Goal: Communication & Community: Participate in discussion

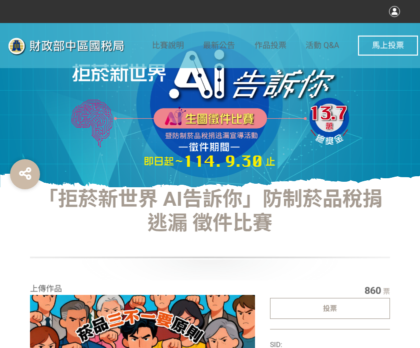
drag, startPoint x: 297, startPoint y: 310, endPoint x: 289, endPoint y: 306, distance: 8.7
click at [297, 310] on div "投票" at bounding box center [330, 308] width 120 height 21
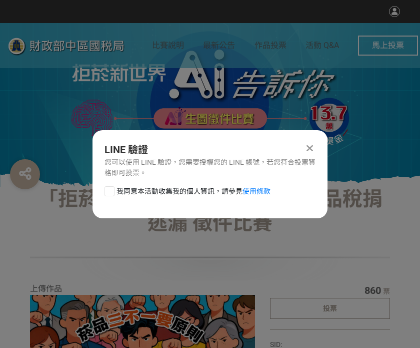
click at [112, 185] on div "LINE 驗證 您可以使用 LINE 驗證，您需要授權您的 LINE 帳號，若您符合投票資格即可投票。 我同意本活動收集我的個人資訊，請參見 使用條款" at bounding box center [210, 174] width 235 height 88
click at [113, 191] on div at bounding box center [110, 191] width 10 height 10
checkbox input "true"
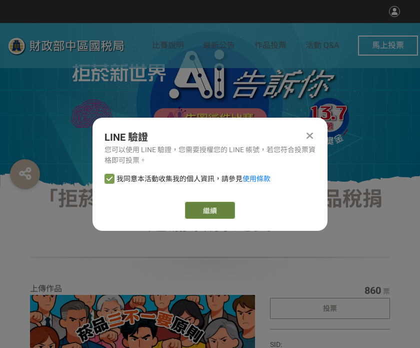
click at [232, 209] on link "繼續" at bounding box center [210, 210] width 50 height 17
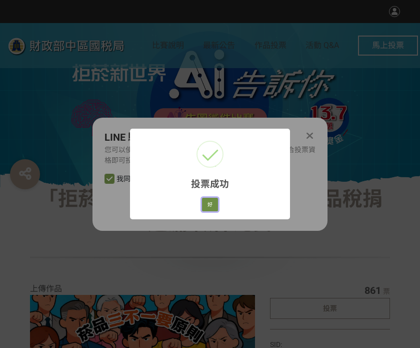
click at [208, 205] on button "好" at bounding box center [210, 205] width 16 height 14
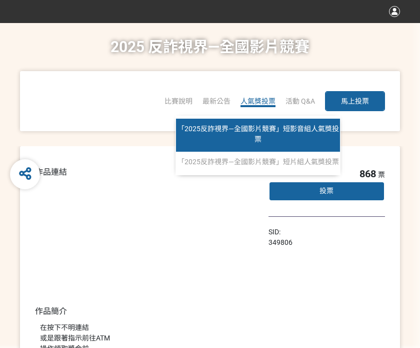
click at [261, 134] on link "「2025反詐視界—全國影片競賽」短影音組人氣獎投票" at bounding box center [258, 135] width 164 height 33
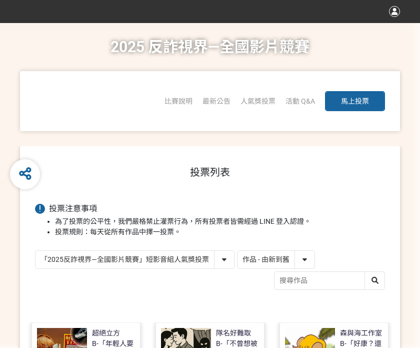
click at [244, 256] on select "作品 - 由新到舊 作品 - 由舊到新 票數 - 由多到少 票數 - 由少到多" at bounding box center [276, 260] width 77 height 18
select select "vote"
click at [238, 251] on select "作品 - 由新到舊 作品 - 由舊到新 票數 - 由多到少 票數 - 由少到多" at bounding box center [276, 260] width 77 height 18
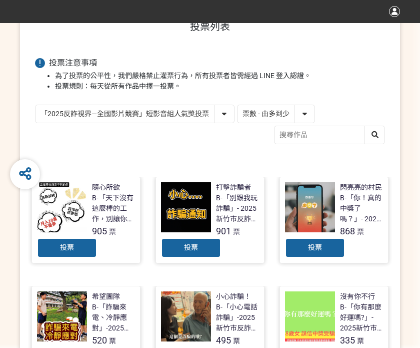
scroll to position [200, 0]
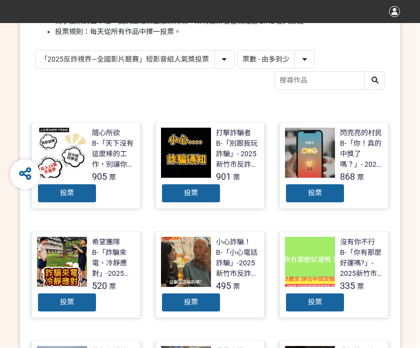
click at [312, 192] on span "投票" at bounding box center [315, 193] width 14 height 8
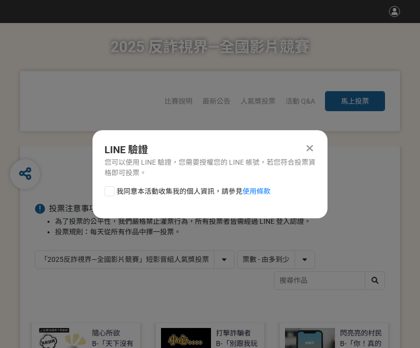
click at [107, 186] on div at bounding box center [110, 191] width 10 height 10
checkbox input "true"
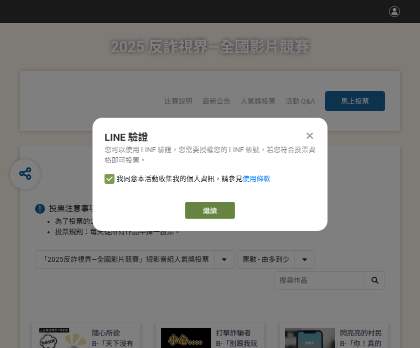
click at [218, 215] on link "繼續" at bounding box center [210, 210] width 50 height 17
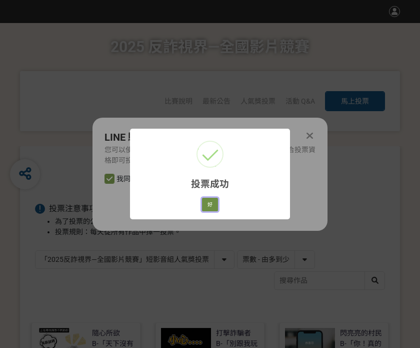
click at [214, 205] on button "好" at bounding box center [210, 205] width 16 height 14
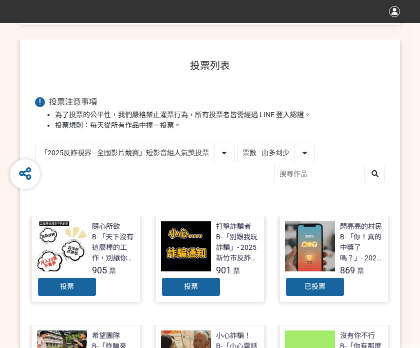
scroll to position [143, 0]
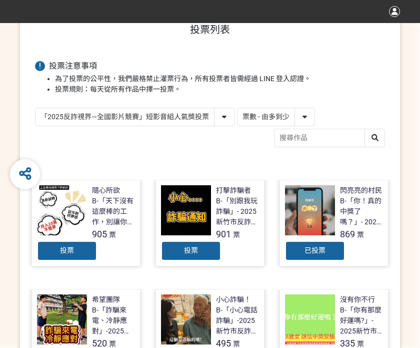
click at [85, 123] on select "「2025反詐視界—全國影片競賽」短影音組人氣獎投票 「2025反詐視界—全國影片競賽」短片組人氣獎投票" at bounding box center [135, 117] width 199 height 18
select select "13146"
click at [36, 108] on select "「2025反詐視界—全國影片競賽」短影音組人氣獎投票 「2025反詐視界—全國影片競賽」短片組人氣獎投票" at bounding box center [135, 117] width 199 height 18
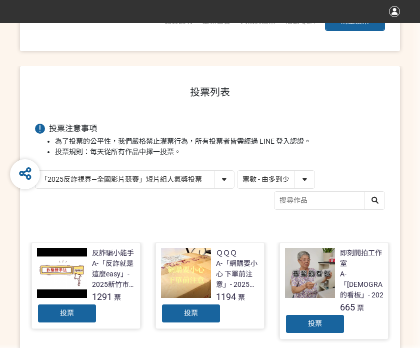
scroll to position [150, 0]
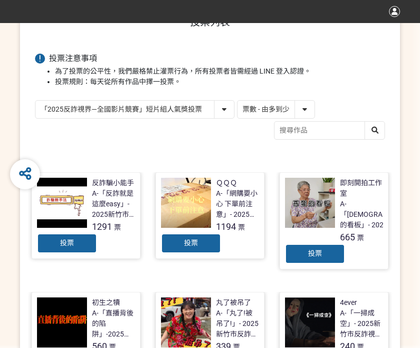
click at [173, 250] on div "投票" at bounding box center [191, 243] width 60 height 20
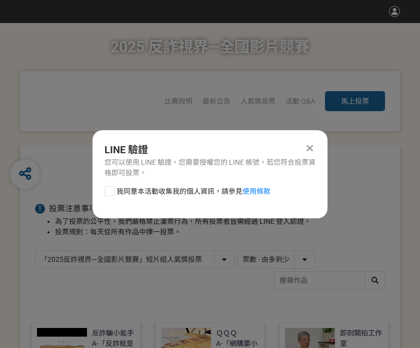
click at [113, 193] on div at bounding box center [110, 191] width 10 height 10
checkbox input "true"
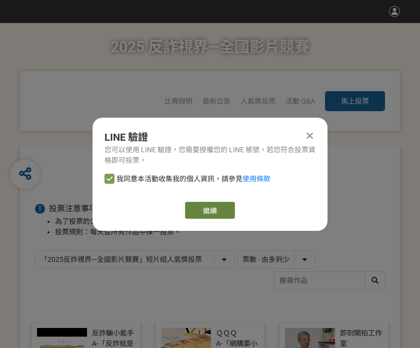
click at [207, 207] on link "繼續" at bounding box center [210, 210] width 50 height 17
